Goal: Navigation & Orientation: Find specific page/section

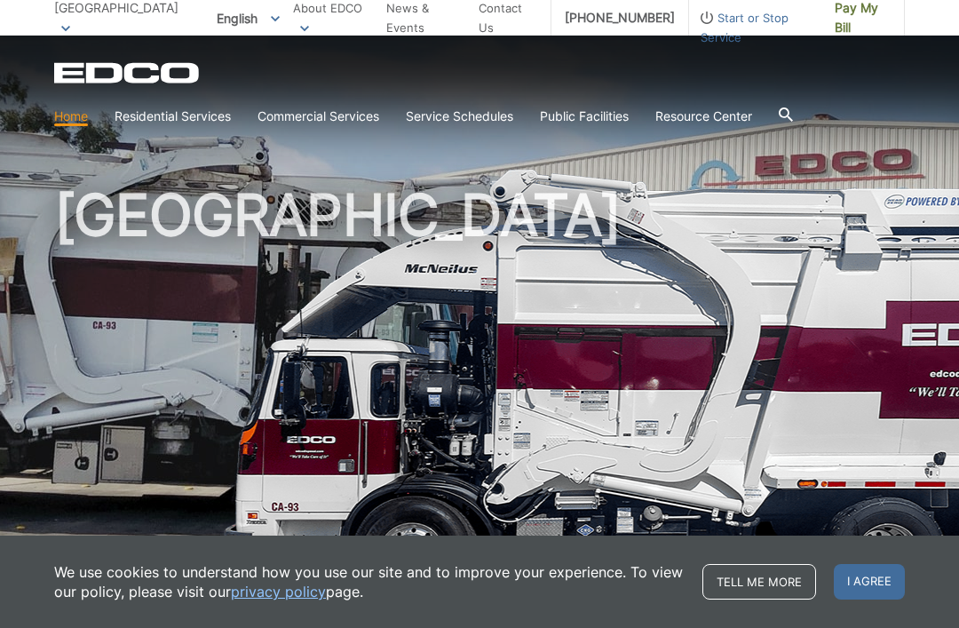
click at [0, 0] on link "Disposal Sites and Recycling Centers" at bounding box center [0, 0] width 0 height 0
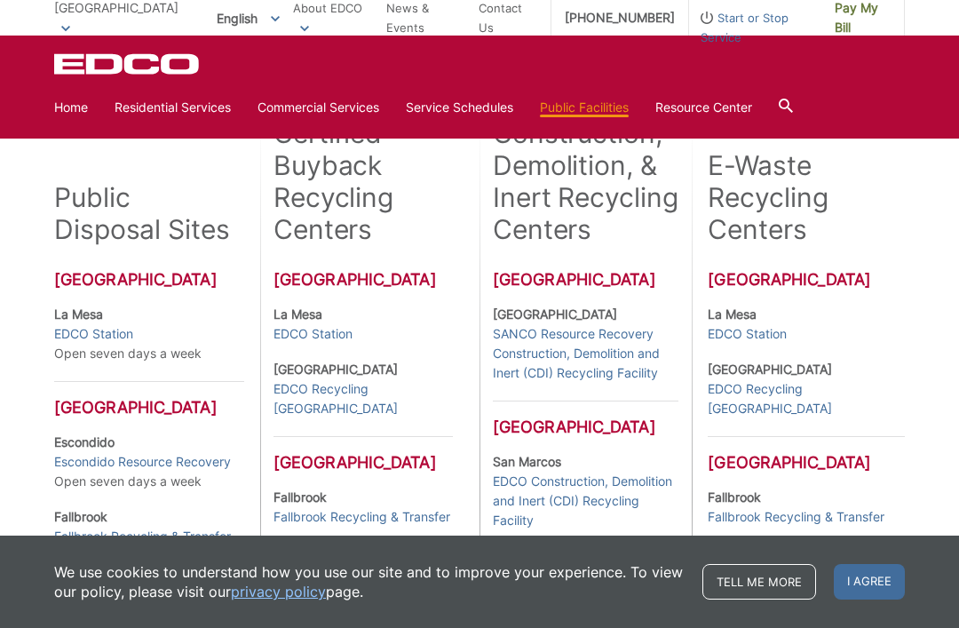
scroll to position [425, 0]
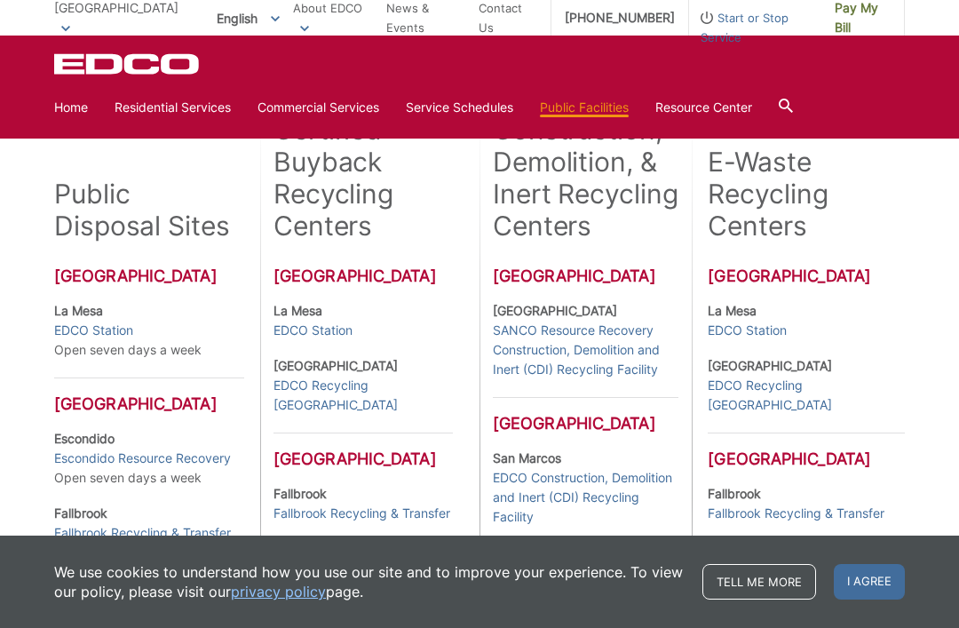
click at [106, 338] on link "EDCO Station" at bounding box center [93, 331] width 79 height 20
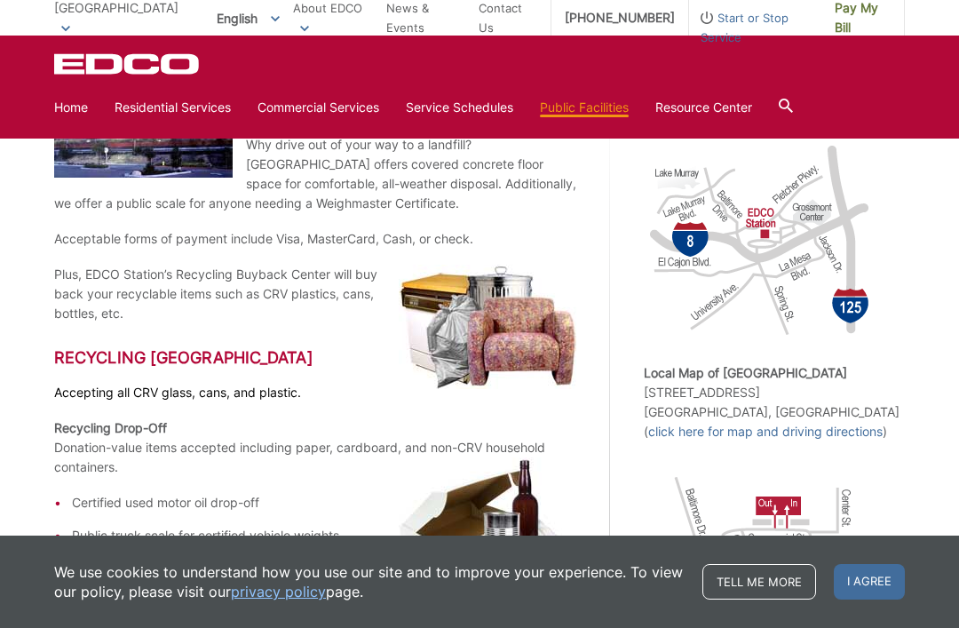
scroll to position [369, 0]
click at [856, 582] on span "I agree" at bounding box center [869, 582] width 71 height 36
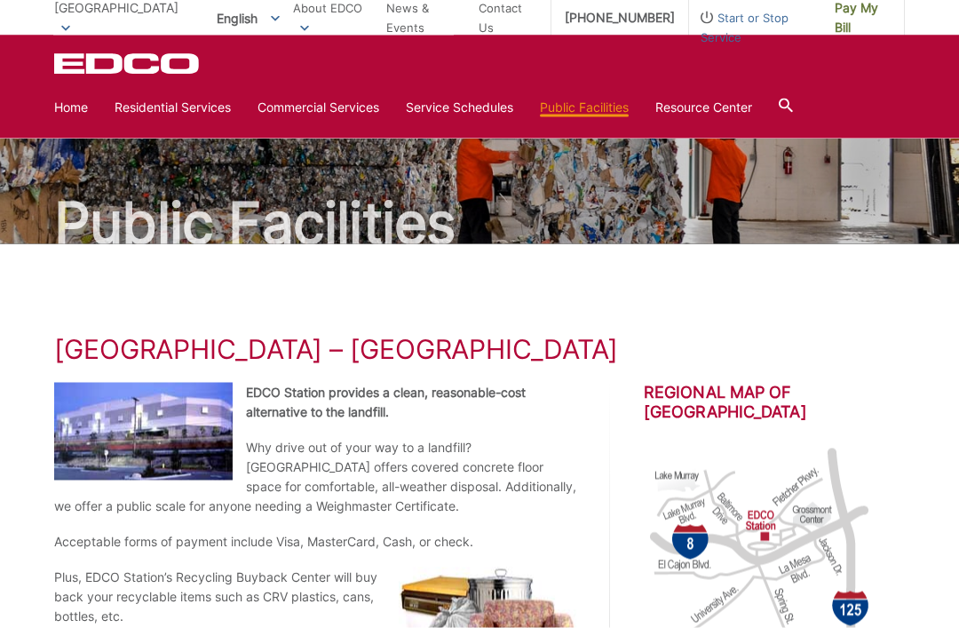
scroll to position [0, 0]
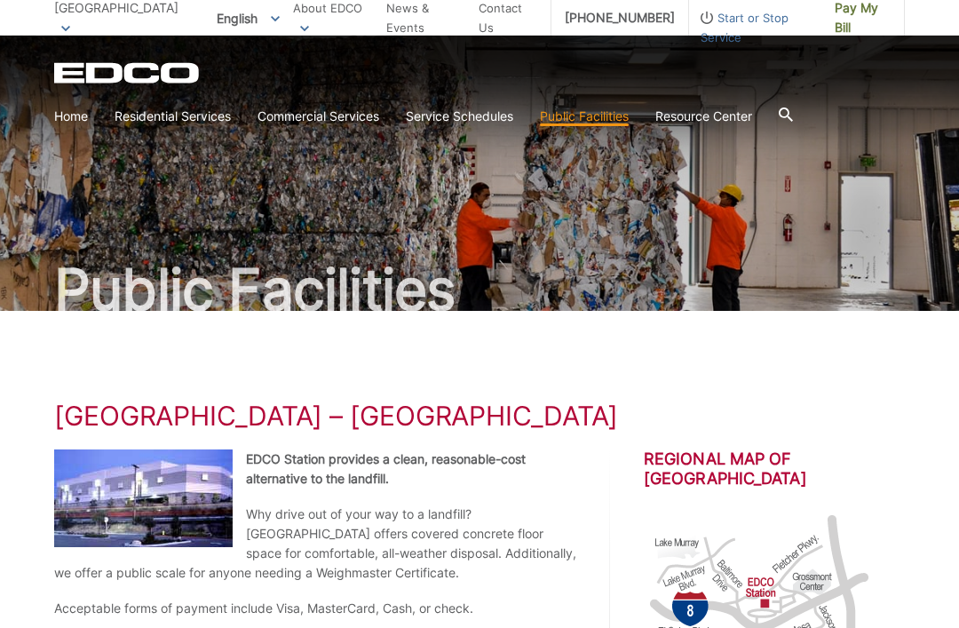
click at [473, 120] on link "Service Schedules" at bounding box center [459, 117] width 107 height 20
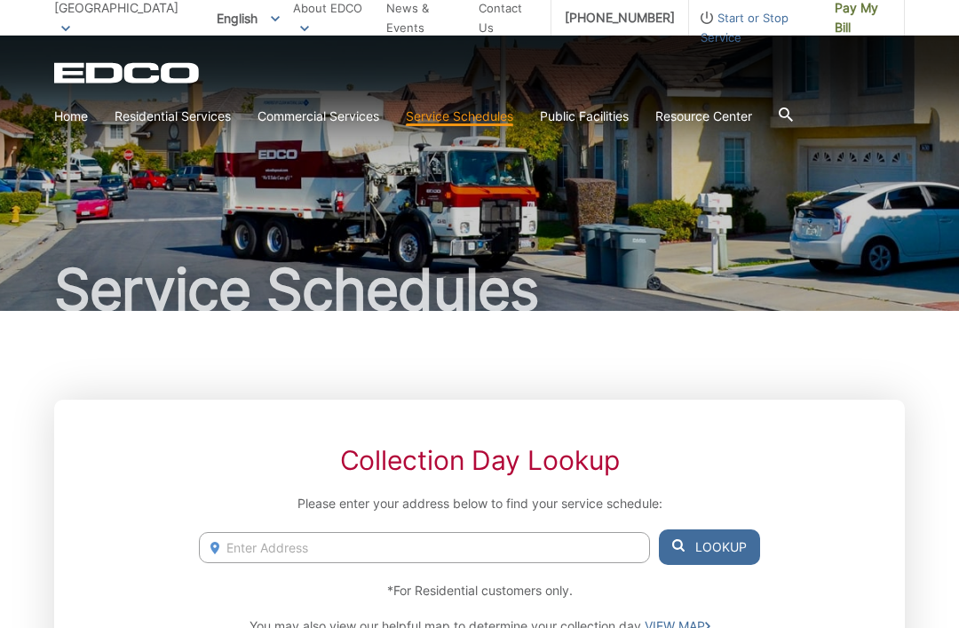
click at [76, 115] on link "Home" at bounding box center [71, 117] width 34 height 20
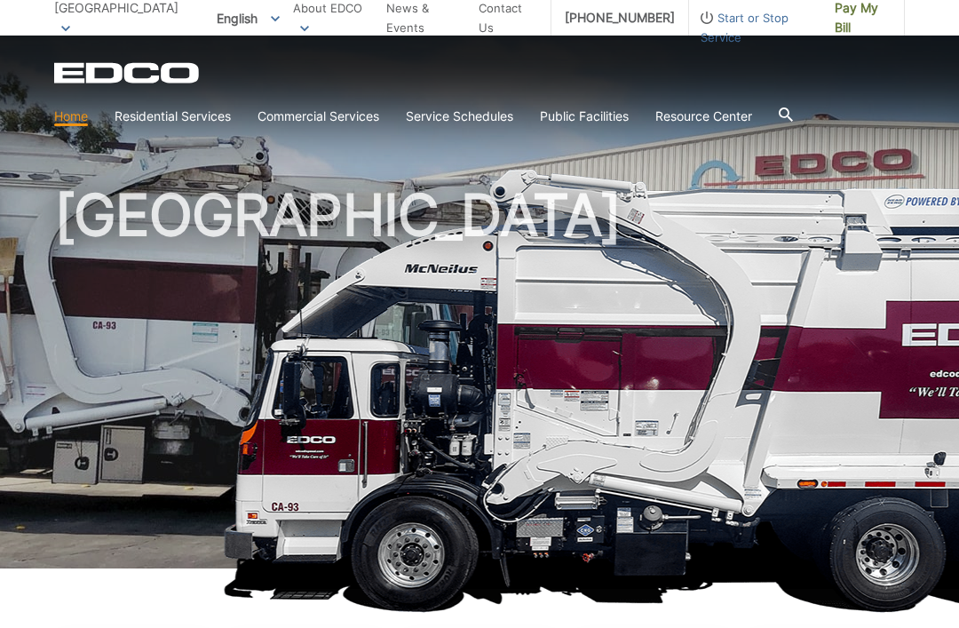
click at [0, 0] on link "Disposal Sites and Recycling Centers" at bounding box center [0, 0] width 0 height 0
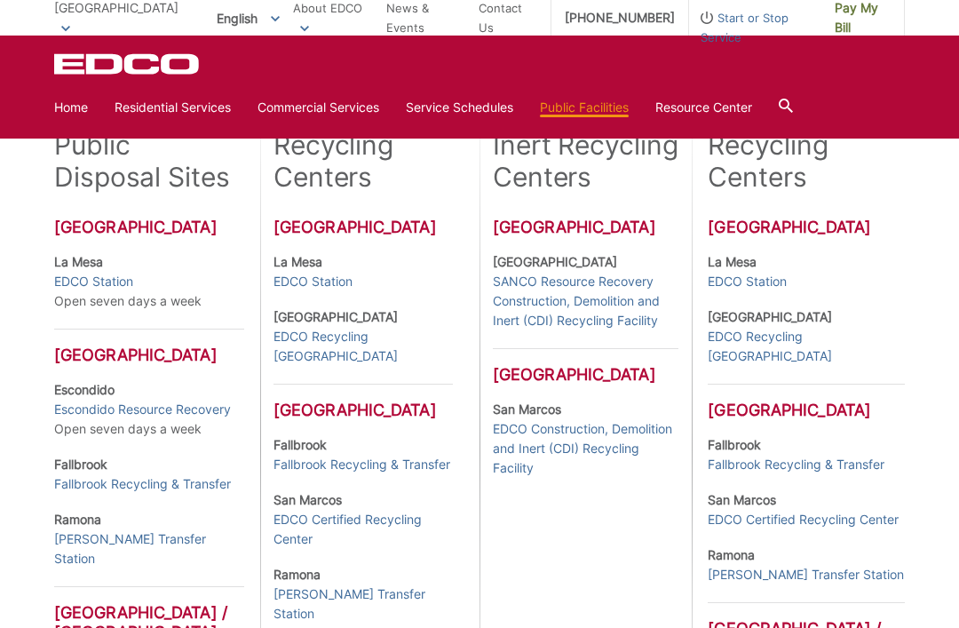
scroll to position [473, 0]
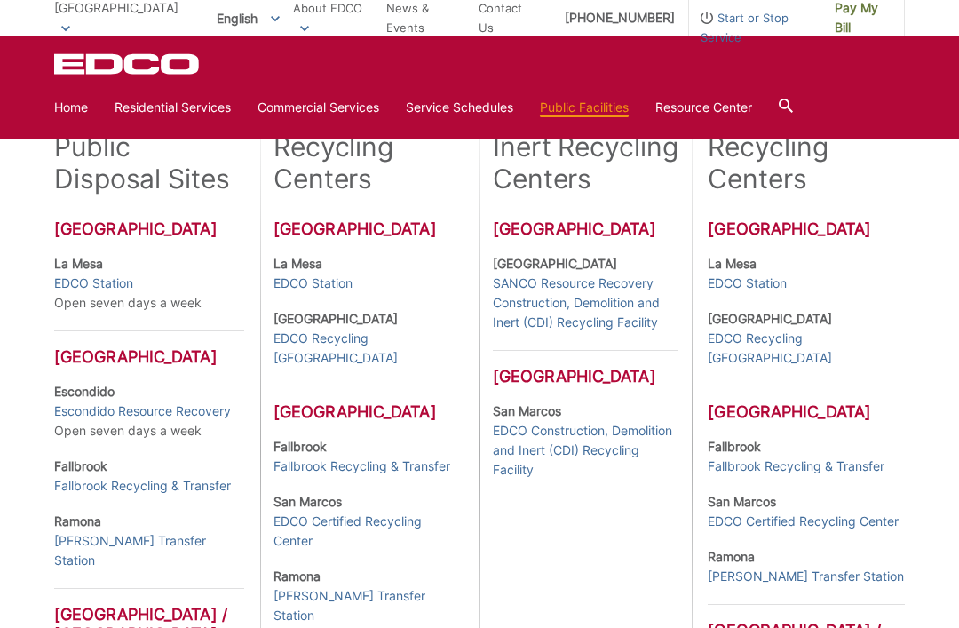
click at [103, 285] on link "EDCO Station" at bounding box center [93, 284] width 79 height 20
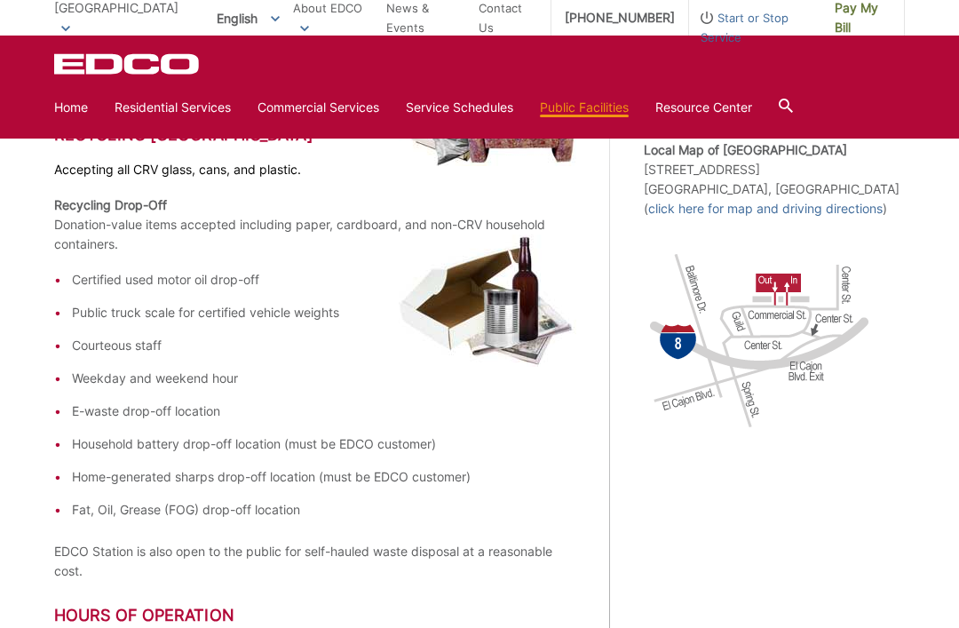
scroll to position [589, 0]
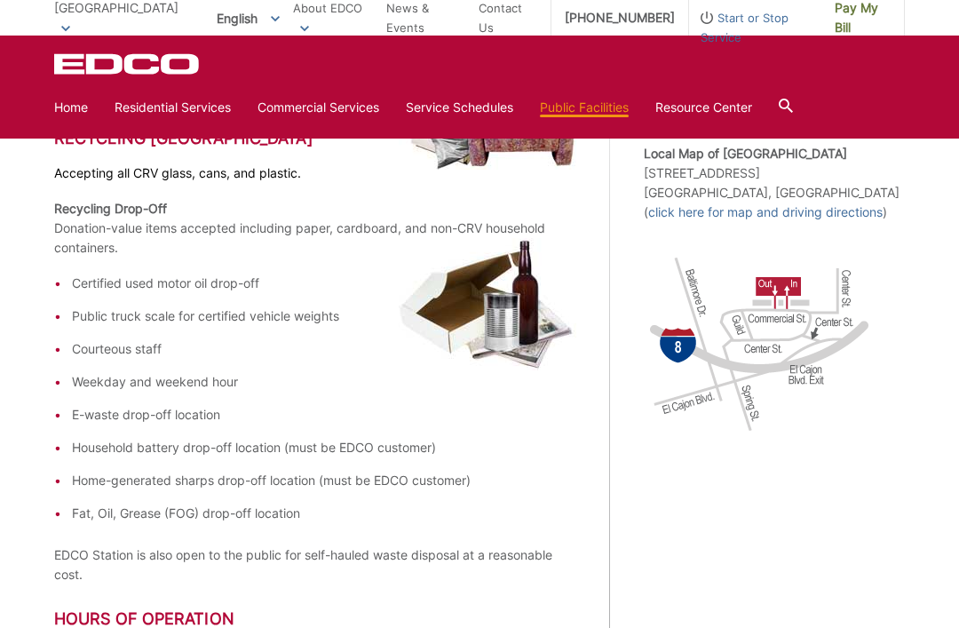
click at [703, 33] on span "Start or Stop Service" at bounding box center [755, 27] width 132 height 39
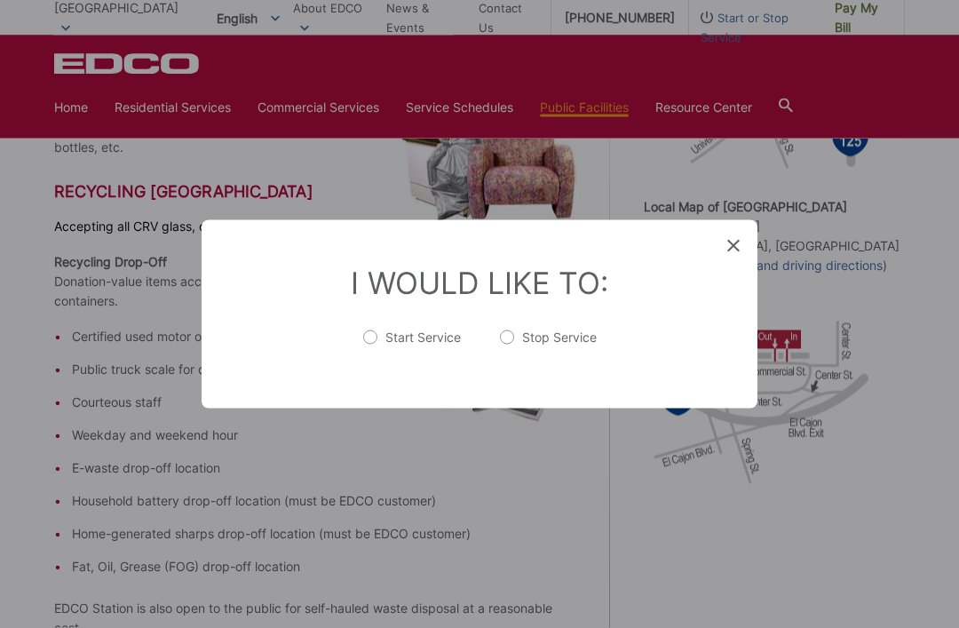
scroll to position [537, 0]
click at [737, 252] on icon at bounding box center [733, 246] width 12 height 12
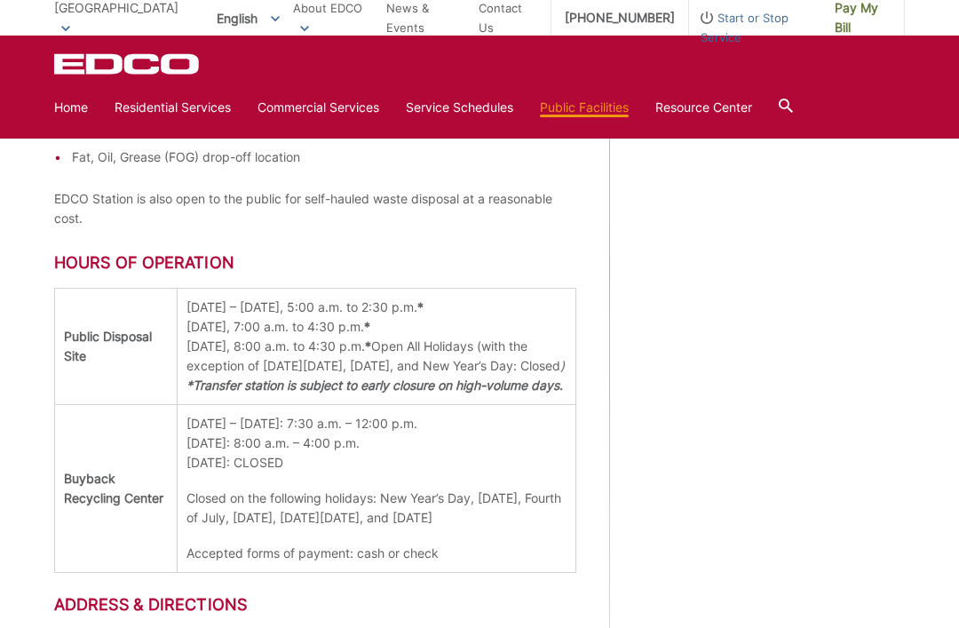
scroll to position [955, 0]
